Goal: Task Accomplishment & Management: Use online tool/utility

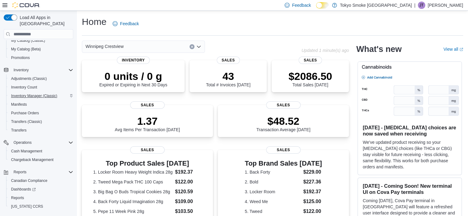
scroll to position [68, 0]
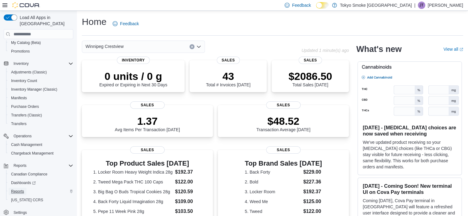
click at [25, 188] on link "Reports" at bounding box center [18, 191] width 18 height 7
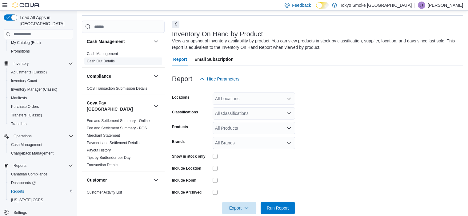
scroll to position [21, 0]
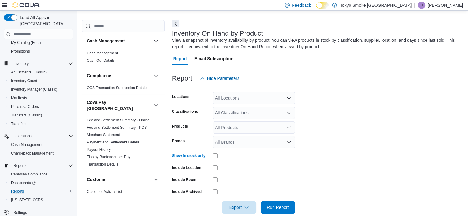
click at [239, 129] on div "All Products" at bounding box center [254, 128] width 82 height 12
click at [241, 116] on div "All Classifications" at bounding box center [254, 113] width 82 height 12
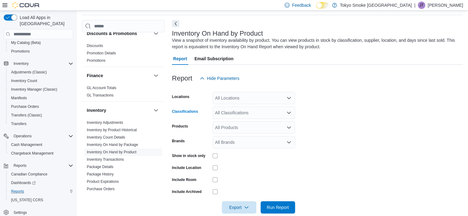
scroll to position [204, 0]
click at [134, 142] on link "Inventory On Hand by Package" at bounding box center [112, 144] width 51 height 4
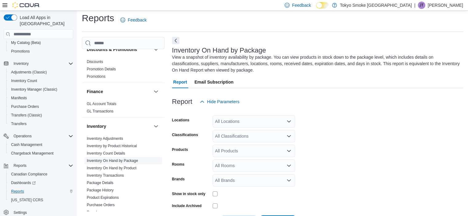
scroll to position [27, 0]
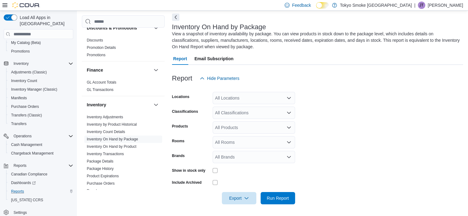
click at [246, 123] on div "All Products" at bounding box center [254, 128] width 82 height 12
click at [249, 105] on form "Locations All Locations Classifications All Classifications Products All Produc…" at bounding box center [317, 145] width 291 height 120
click at [250, 113] on div "All Classifications" at bounding box center [254, 113] width 82 height 12
type input "*"
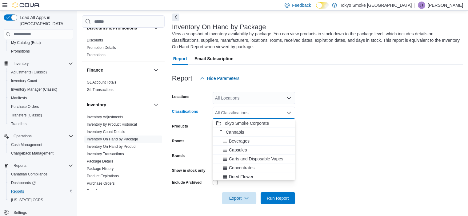
click at [365, 118] on form "Locations All Locations Classifications All Classifications Combo box. Selected…" at bounding box center [317, 145] width 291 height 120
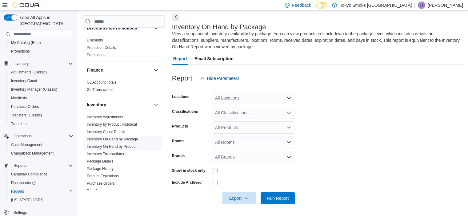
click at [132, 145] on link "Inventory On Hand by Product" at bounding box center [112, 147] width 50 height 4
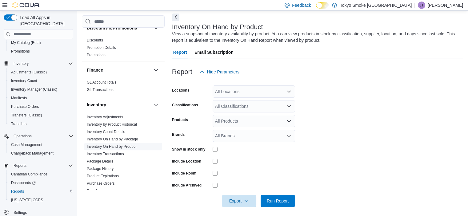
scroll to position [21, 0]
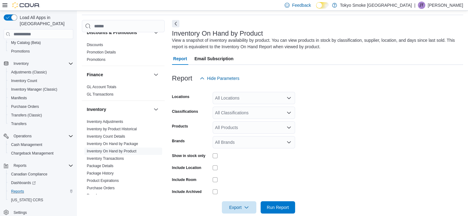
click at [225, 96] on div "All Locations" at bounding box center [254, 98] width 82 height 12
click at [319, 107] on form "Locations All Locations Classifications All Classifications Products All Produc…" at bounding box center [317, 149] width 291 height 129
click at [274, 128] on div "All Products" at bounding box center [254, 128] width 82 height 12
click at [269, 114] on div "All Classifications" at bounding box center [254, 113] width 82 height 12
type input "*"
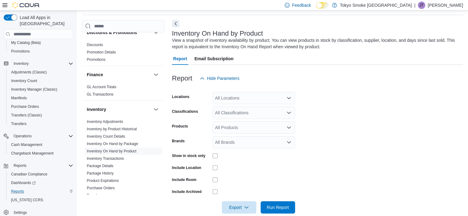
click at [350, 113] on form "Locations All Locations Classifications All Classifications Products All Produc…" at bounding box center [317, 149] width 291 height 129
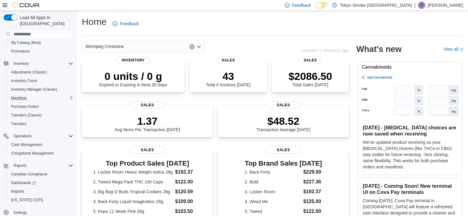
scroll to position [45, 0]
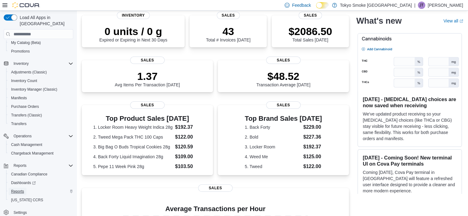
click at [20, 189] on span "Reports" at bounding box center [17, 191] width 13 height 5
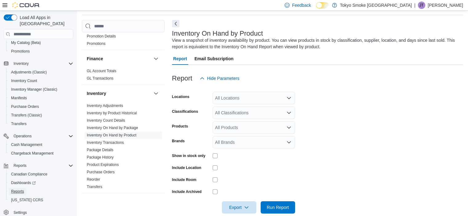
scroll to position [246, 0]
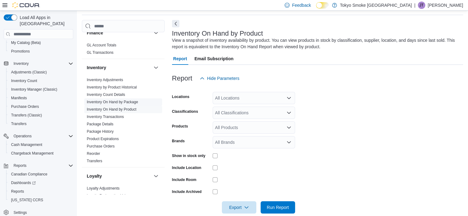
click at [133, 100] on link "Inventory On Hand by Package" at bounding box center [112, 102] width 51 height 4
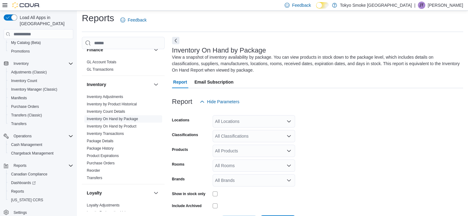
scroll to position [27, 0]
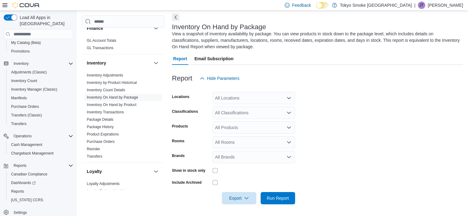
click at [250, 96] on div "All Locations" at bounding box center [254, 98] width 82 height 12
click at [358, 122] on form "Locations All Locations Classifications All Classifications Products All Produc…" at bounding box center [317, 145] width 291 height 120
click at [252, 112] on div "All Classifications" at bounding box center [254, 113] width 82 height 12
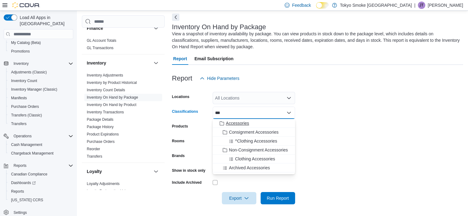
type input "***"
click at [242, 123] on span "Accessories" at bounding box center [237, 123] width 23 height 6
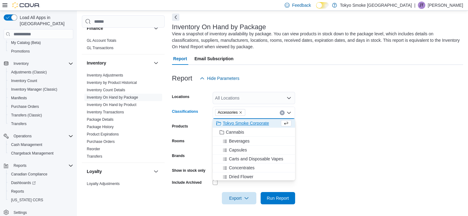
click at [344, 116] on form "Locations All Locations Classifications Accessories Combo box. Selected. Access…" at bounding box center [317, 145] width 291 height 120
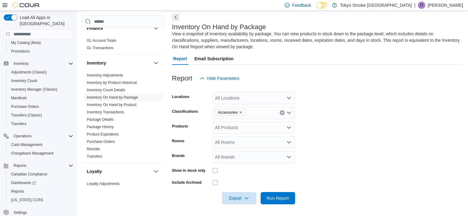
click at [257, 99] on div "All Locations" at bounding box center [254, 98] width 82 height 12
type input "*****"
click at [257, 107] on span "Winnipeg Crestview" at bounding box center [248, 109] width 38 height 6
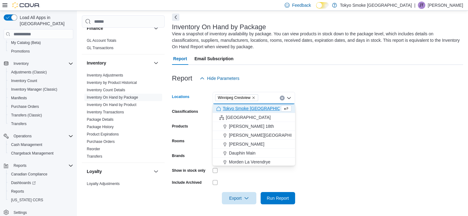
click at [347, 115] on form "Locations [GEOGRAPHIC_DATA] [GEOGRAPHIC_DATA] Combo box. Selected. [GEOGRAPHIC_…" at bounding box center [317, 145] width 291 height 120
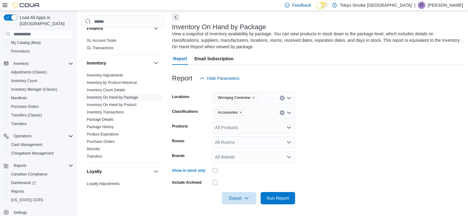
click at [322, 162] on form "Locations [GEOGRAPHIC_DATA] Crestview Classifications Accessories Products All …" at bounding box center [317, 145] width 291 height 120
click at [267, 145] on div "All Rooms" at bounding box center [254, 142] width 82 height 12
click at [318, 135] on form "Locations [GEOGRAPHIC_DATA] Crestview Classifications Accessories Products All …" at bounding box center [317, 144] width 291 height 120
click at [273, 124] on div "All Products" at bounding box center [254, 127] width 82 height 12
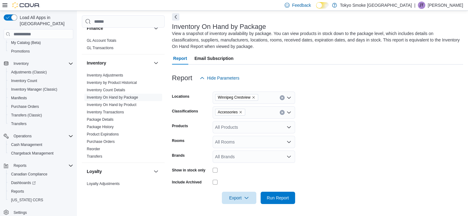
click at [323, 131] on form "Locations [GEOGRAPHIC_DATA] Crestview Classifications Accessories Products All …" at bounding box center [317, 144] width 291 height 120
click at [269, 154] on div "All Brands" at bounding box center [254, 157] width 82 height 12
click at [344, 142] on form "Locations [GEOGRAPHIC_DATA] Crestview Classifications Accessories Products All …" at bounding box center [317, 144] width 291 height 120
click at [282, 198] on span "Run Report" at bounding box center [278, 198] width 22 height 6
click at [245, 196] on icon "button" at bounding box center [244, 197] width 5 height 5
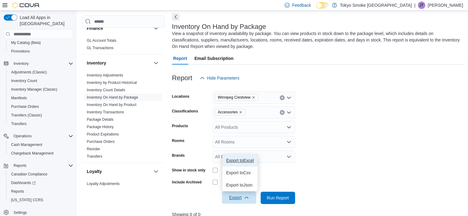
click at [247, 160] on span "Export to Excel" at bounding box center [240, 160] width 28 height 5
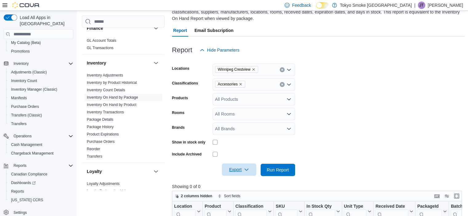
scroll to position [54, 0]
